Goal: Entertainment & Leisure: Consume media (video, audio)

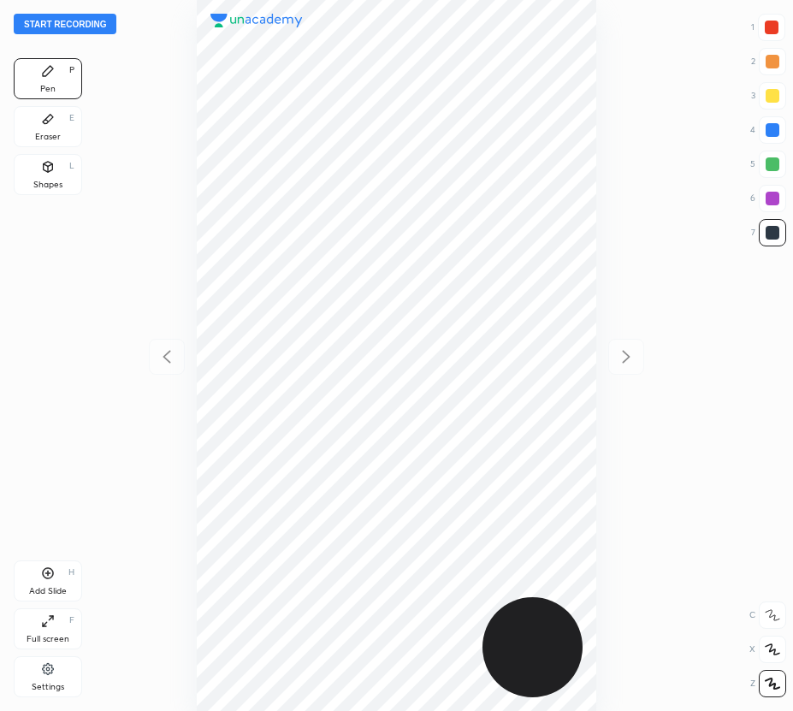
scroll to position [711, 519]
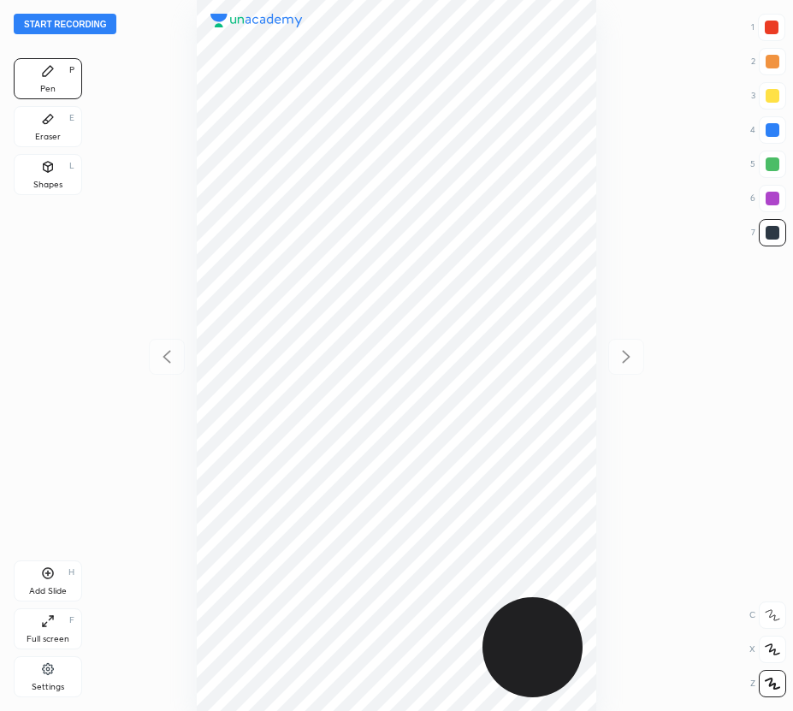
scroll to position [711, 519]
